Goal: Information Seeking & Learning: Learn about a topic

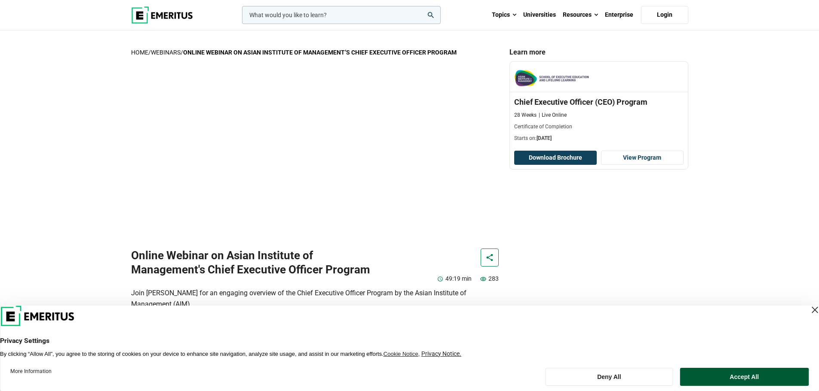
click at [731, 378] on button "Accept All" at bounding box center [744, 377] width 128 height 18
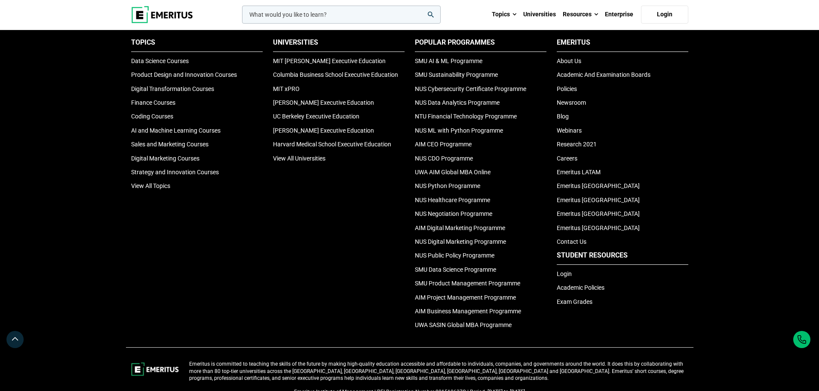
scroll to position [1390, 0]
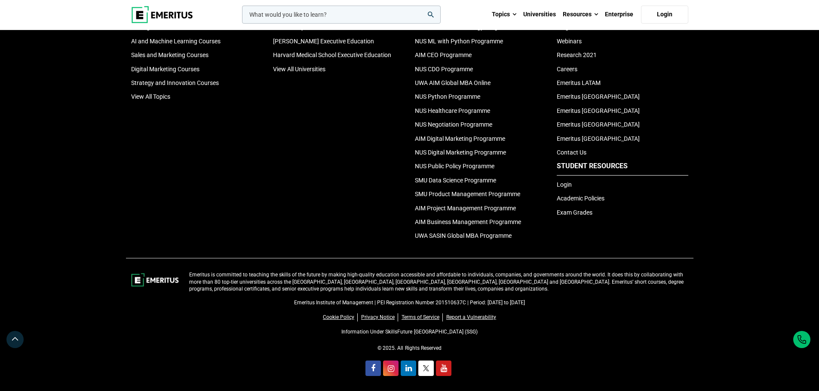
click at [162, 13] on img at bounding box center [162, 14] width 62 height 17
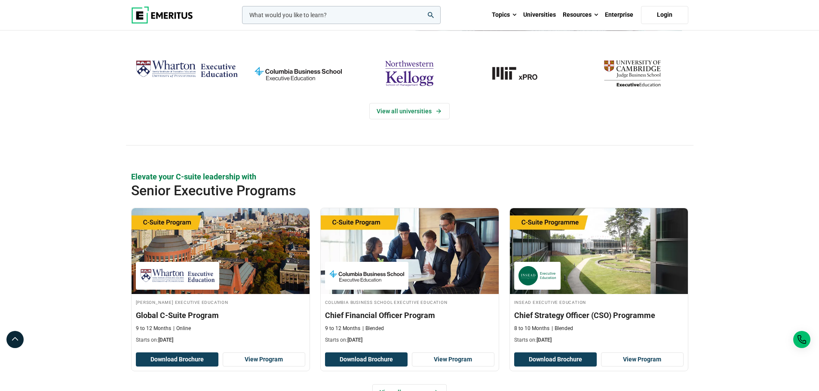
scroll to position [258, 0]
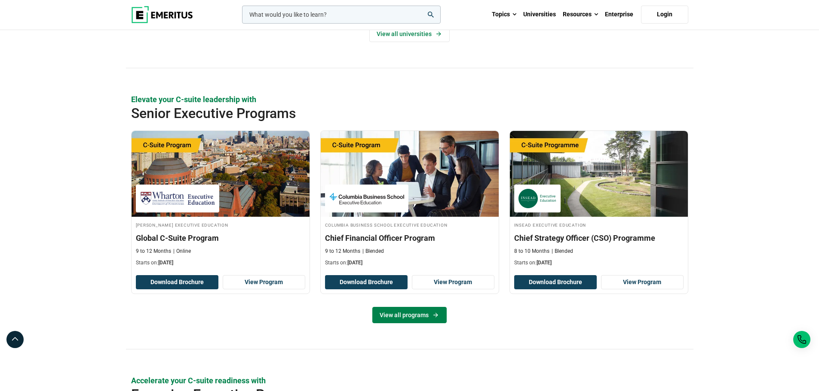
click at [441, 317] on link "View all programs" at bounding box center [409, 315] width 74 height 16
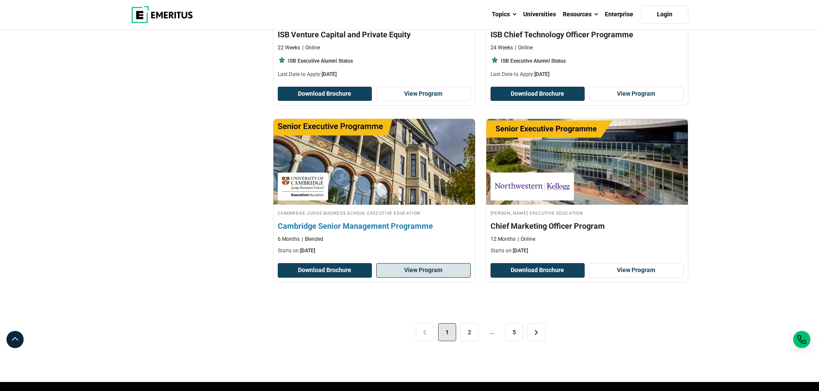
scroll to position [1676, 0]
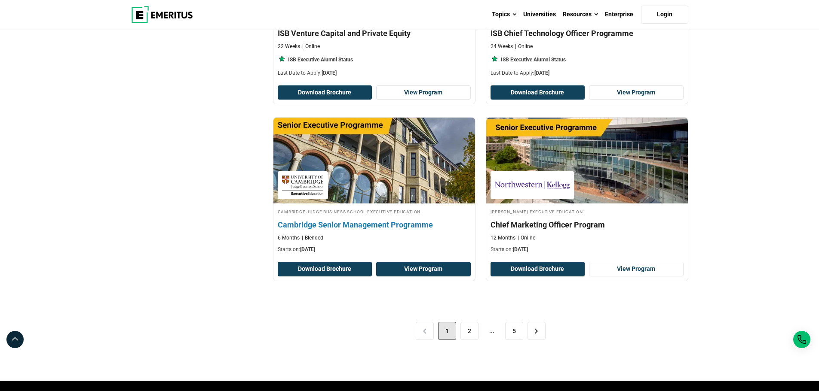
click at [421, 270] on link "View Program" at bounding box center [423, 269] width 95 height 15
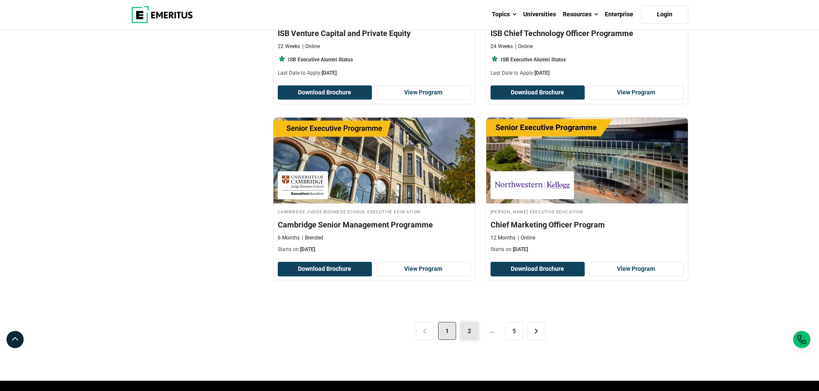
click at [464, 333] on link "2" at bounding box center [469, 331] width 18 height 18
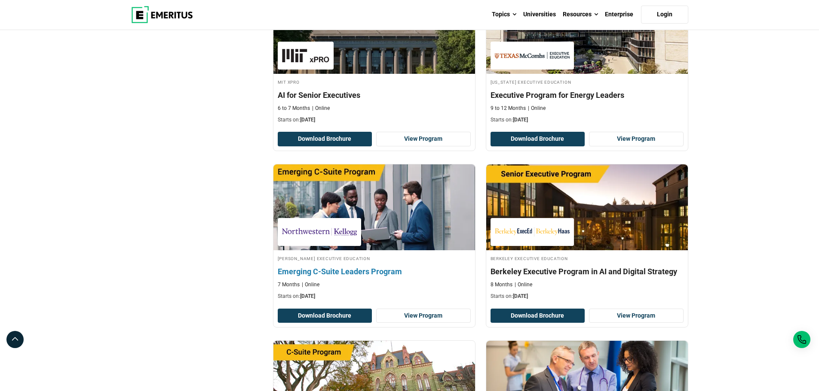
scroll to position [387, 0]
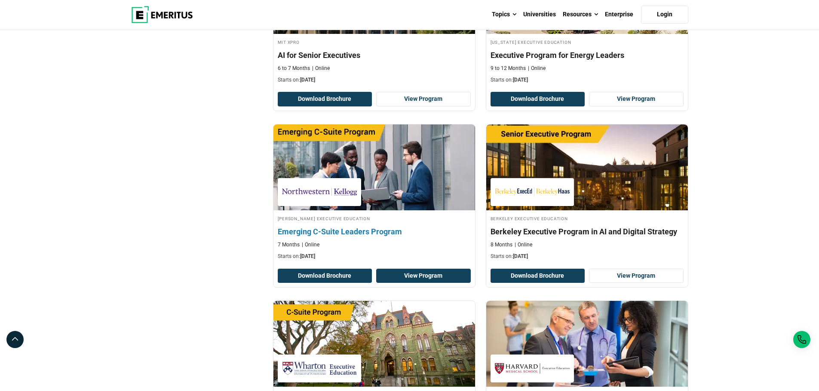
click at [439, 275] on link "View Program" at bounding box center [423, 276] width 95 height 15
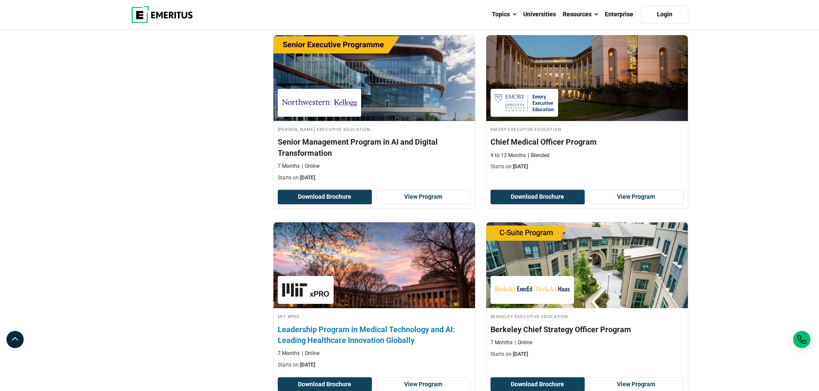
scroll to position [1074, 0]
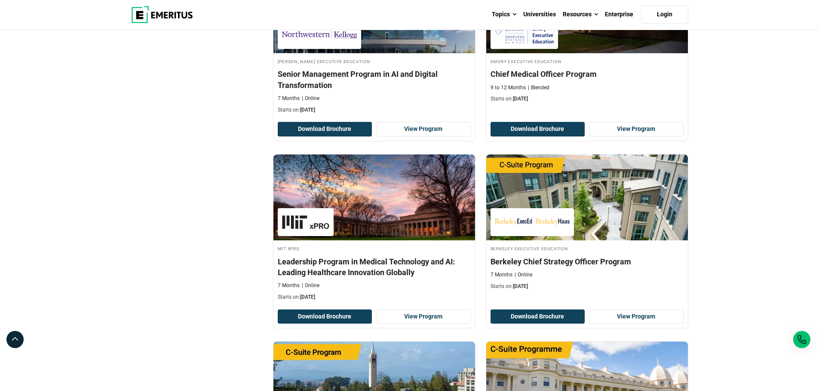
click at [533, 355] on img at bounding box center [587, 385] width 222 height 95
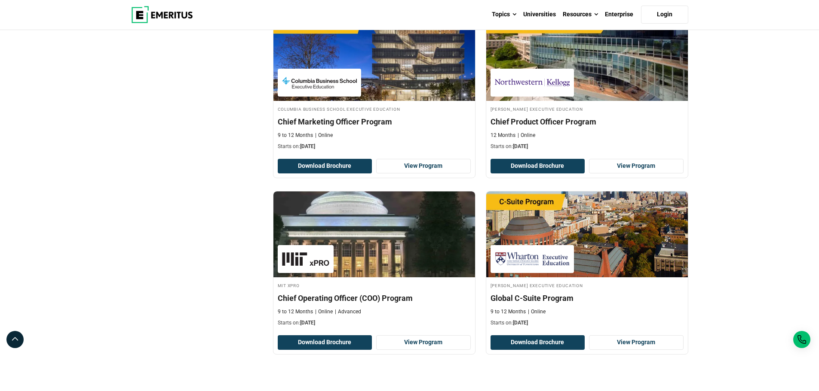
scroll to position [1633, 0]
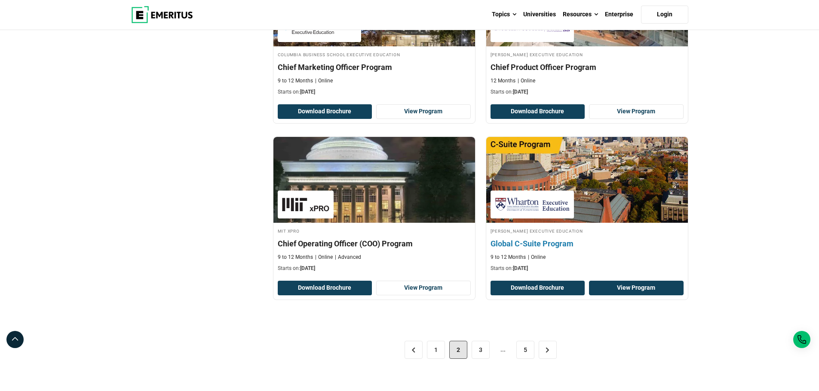
click at [640, 287] on link "View Program" at bounding box center [636, 288] width 95 height 15
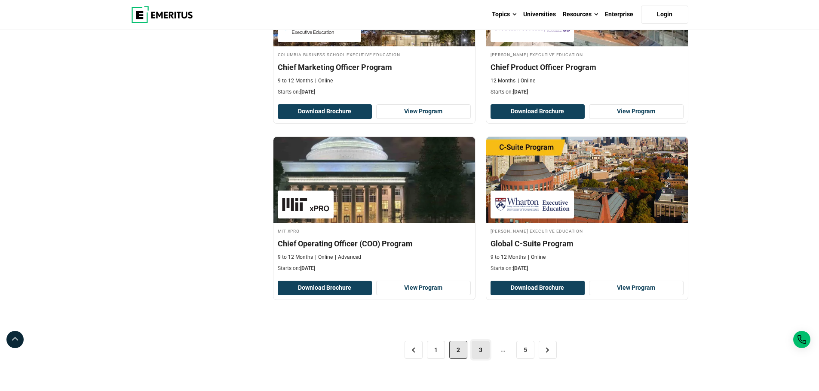
click at [482, 353] on link "3" at bounding box center [480, 350] width 18 height 18
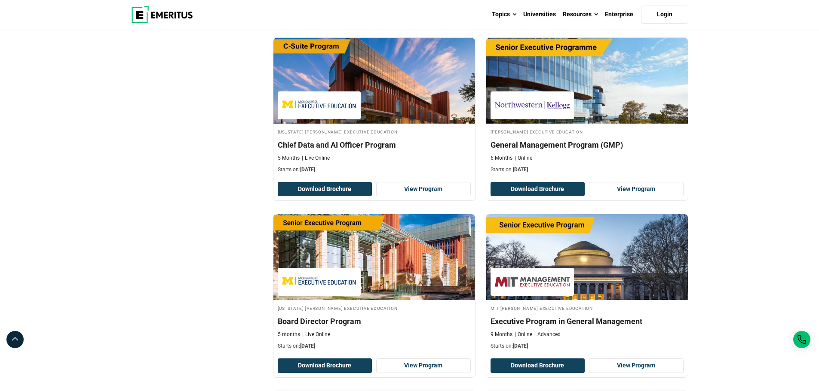
scroll to position [1117, 0]
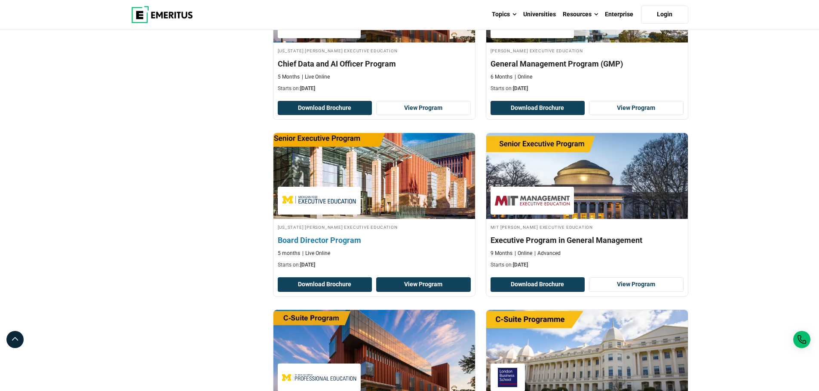
click at [440, 278] on link "View Program" at bounding box center [423, 285] width 95 height 15
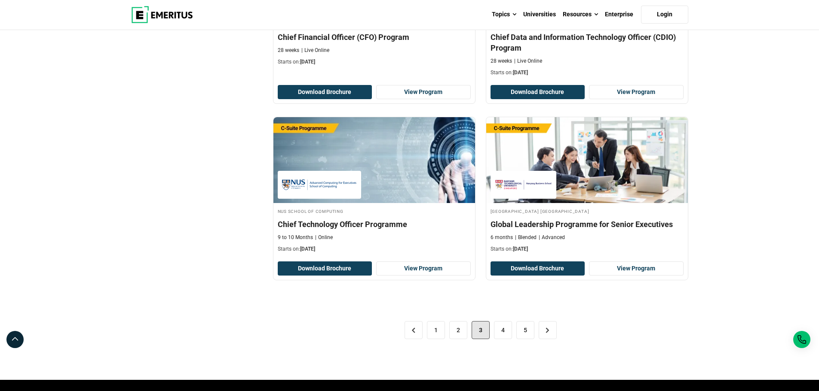
scroll to position [1719, 0]
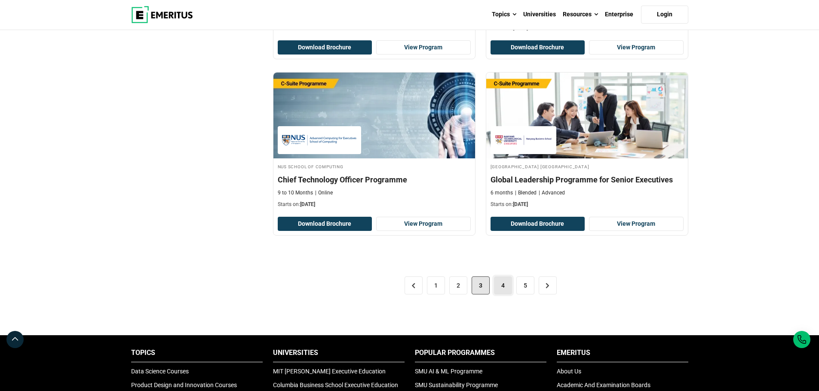
click at [506, 277] on link "4" at bounding box center [503, 286] width 18 height 18
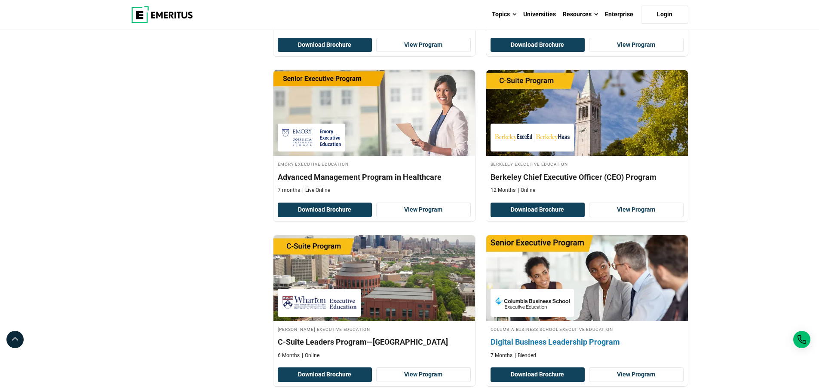
scroll to position [945, 0]
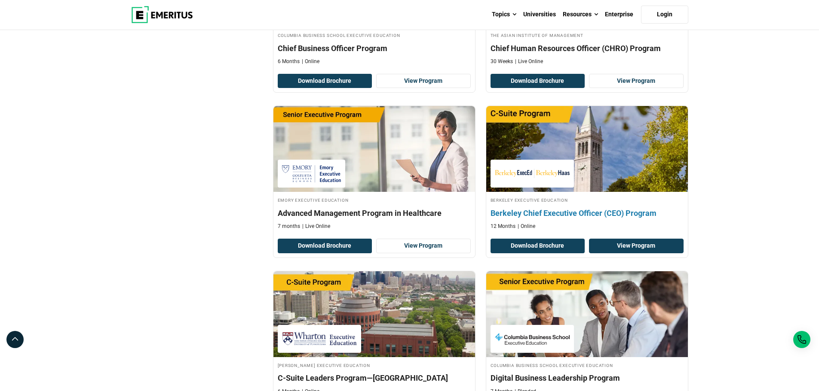
click at [619, 239] on link "View Program" at bounding box center [636, 246] width 95 height 15
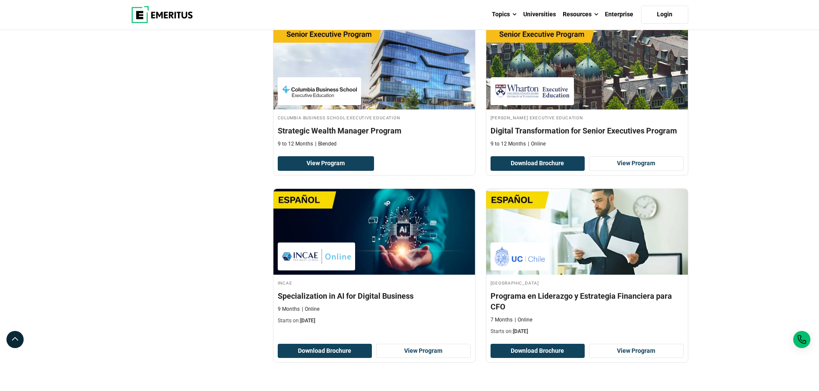
scroll to position [1590, 0]
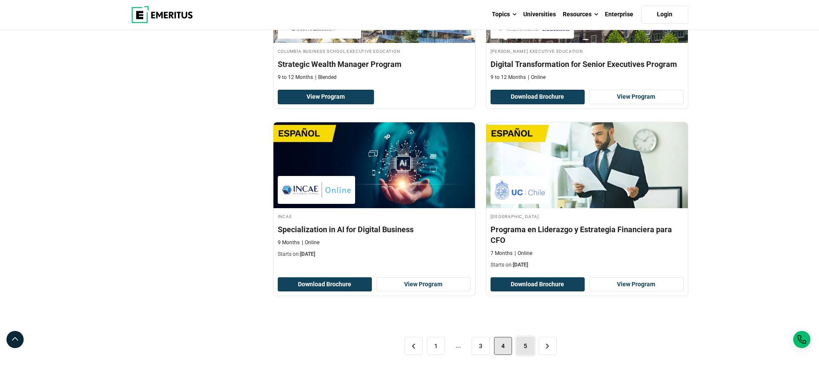
click at [525, 337] on link "5" at bounding box center [525, 346] width 18 height 18
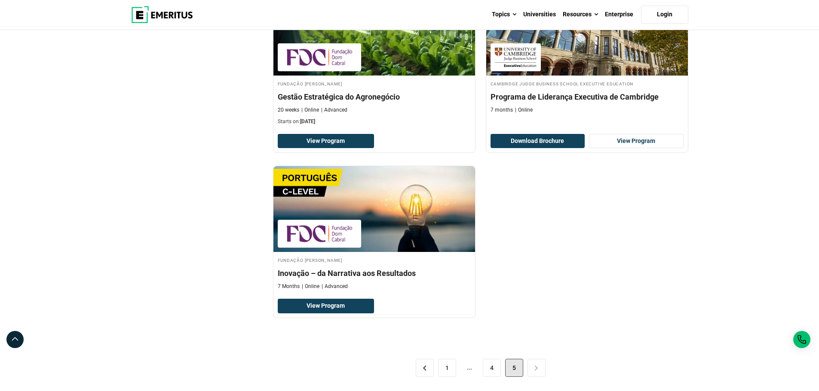
scroll to position [1762, 0]
